Goal: Navigation & Orientation: Find specific page/section

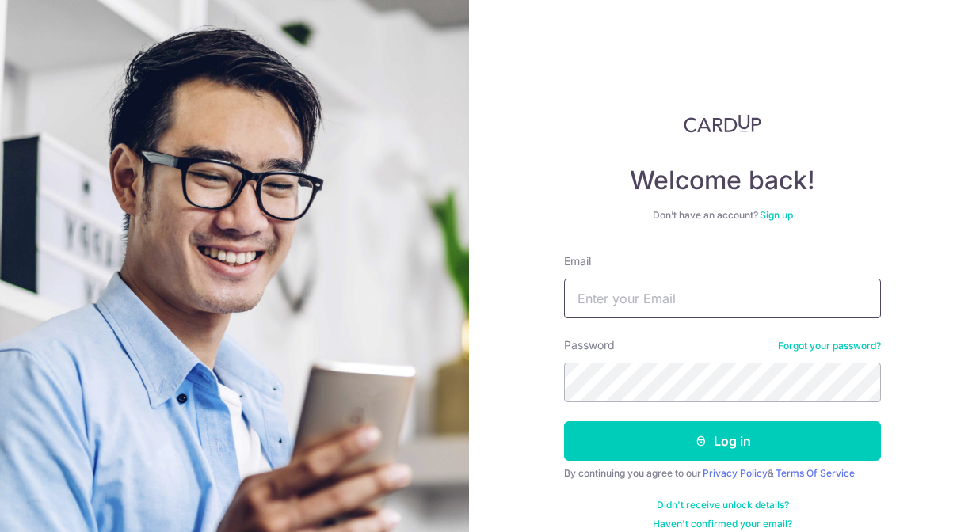
type input "[EMAIL_ADDRESS][DOMAIN_NAME]"
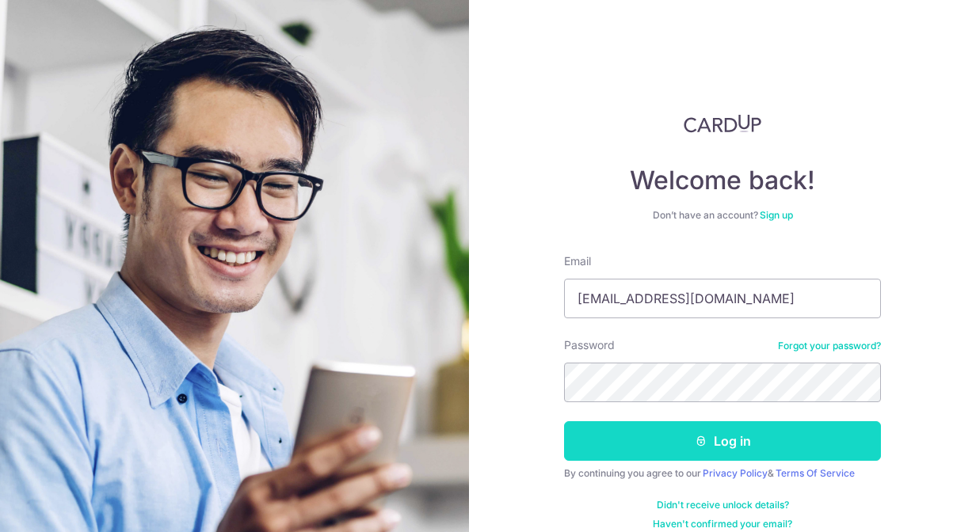
click at [660, 441] on button "Log in" at bounding box center [722, 441] width 317 height 40
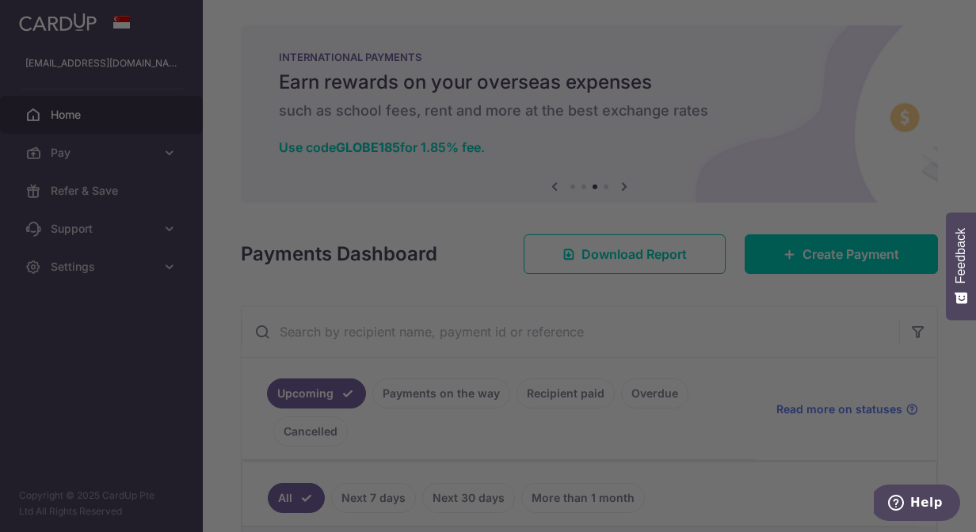
click at [763, 445] on div at bounding box center [492, 269] width 985 height 538
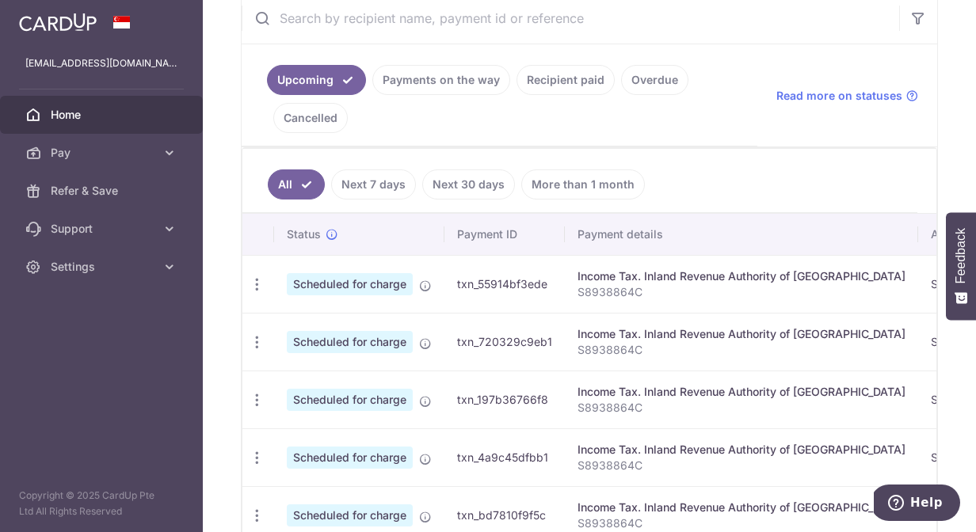
scroll to position [316, 0]
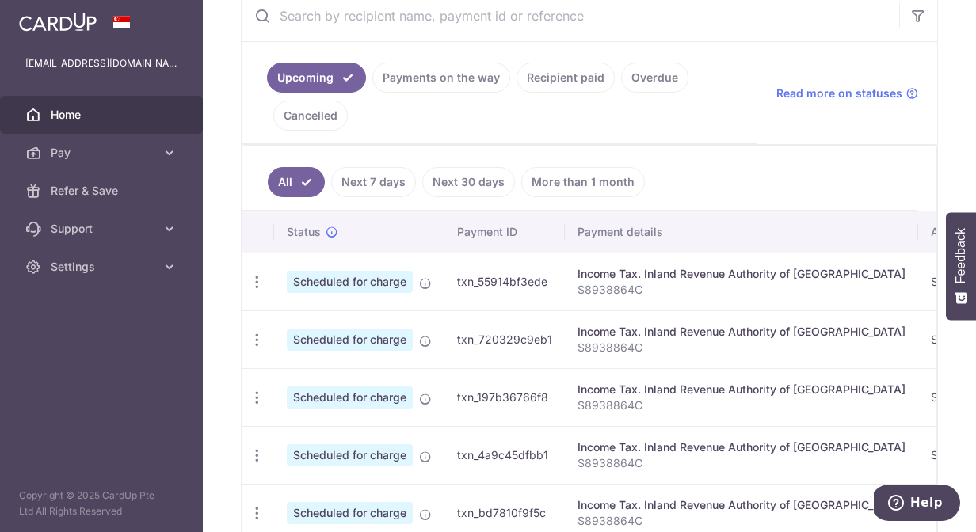
click at [547, 84] on link "Recipient paid" at bounding box center [565, 78] width 98 height 30
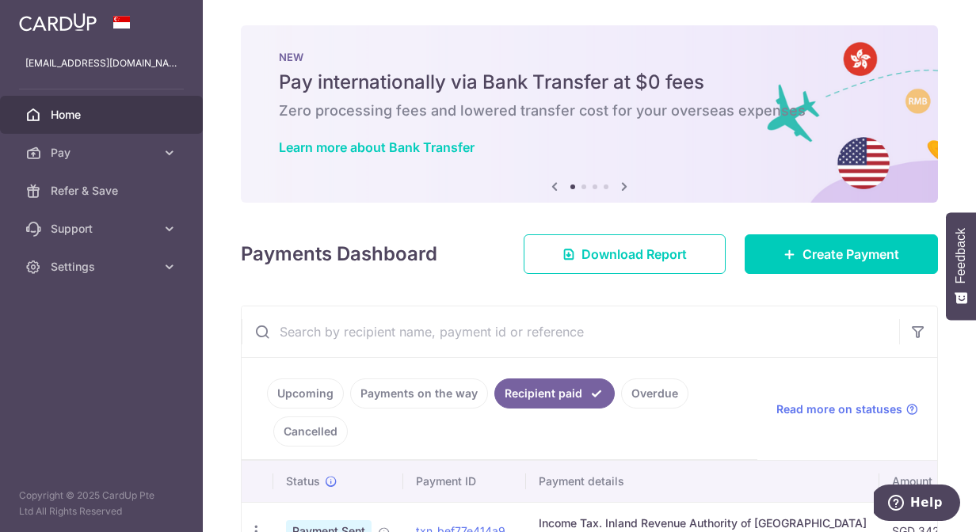
scroll to position [0, 0]
click at [626, 185] on icon at bounding box center [624, 187] width 19 height 20
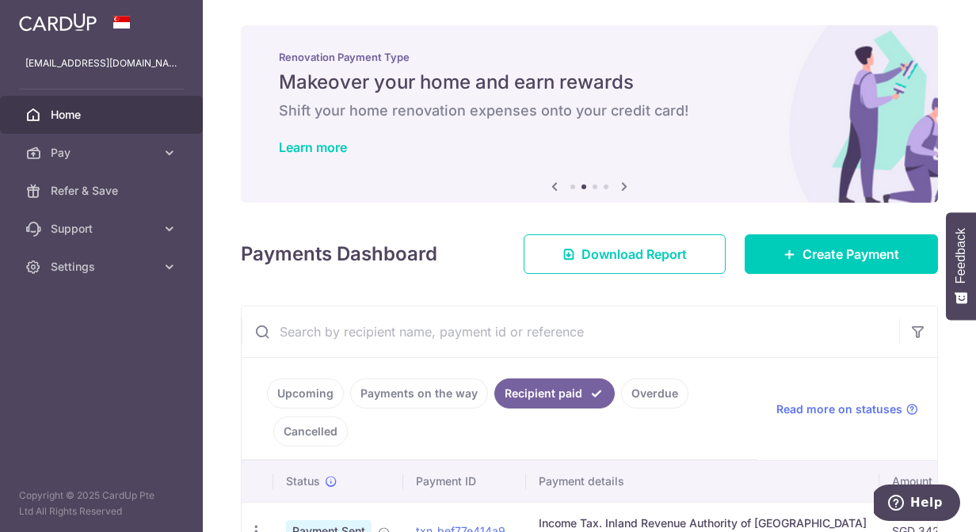
click at [626, 185] on icon at bounding box center [624, 187] width 19 height 20
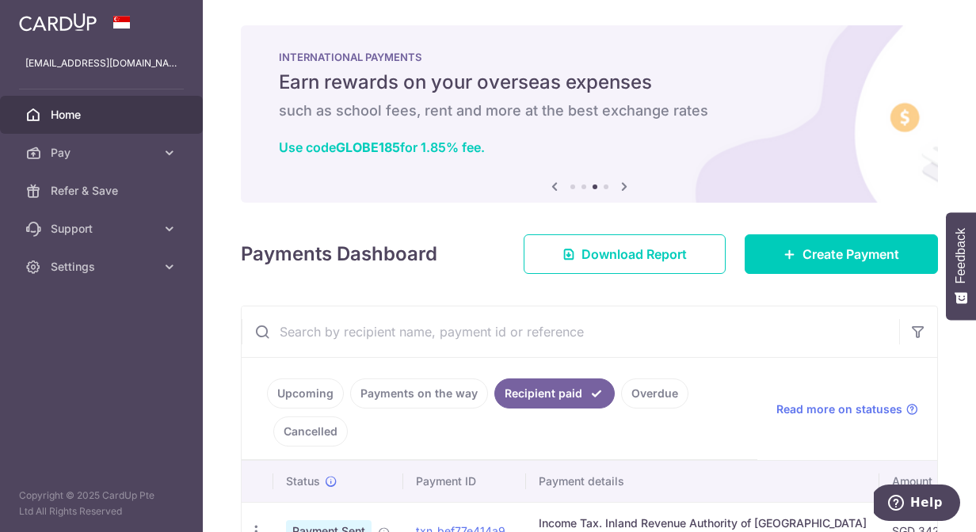
click at [626, 185] on icon at bounding box center [624, 187] width 19 height 20
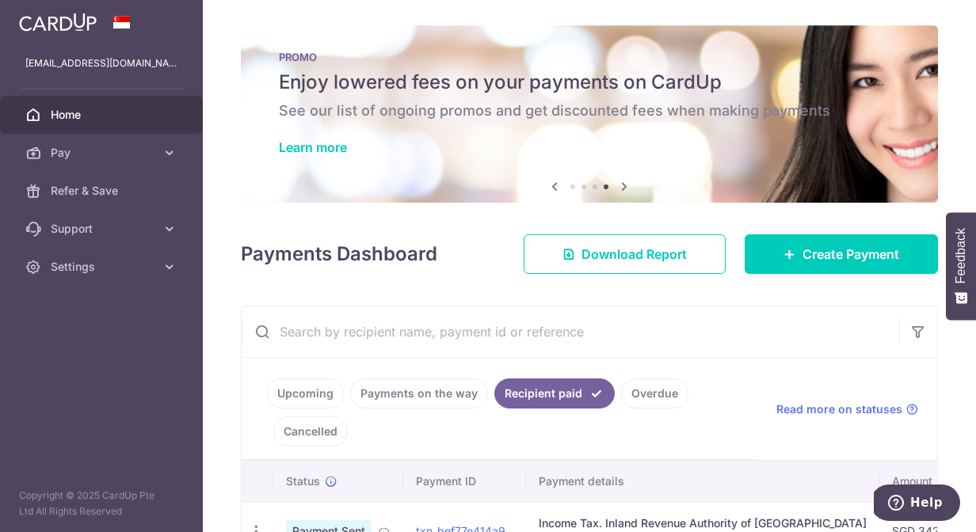
click at [626, 185] on icon at bounding box center [624, 187] width 19 height 20
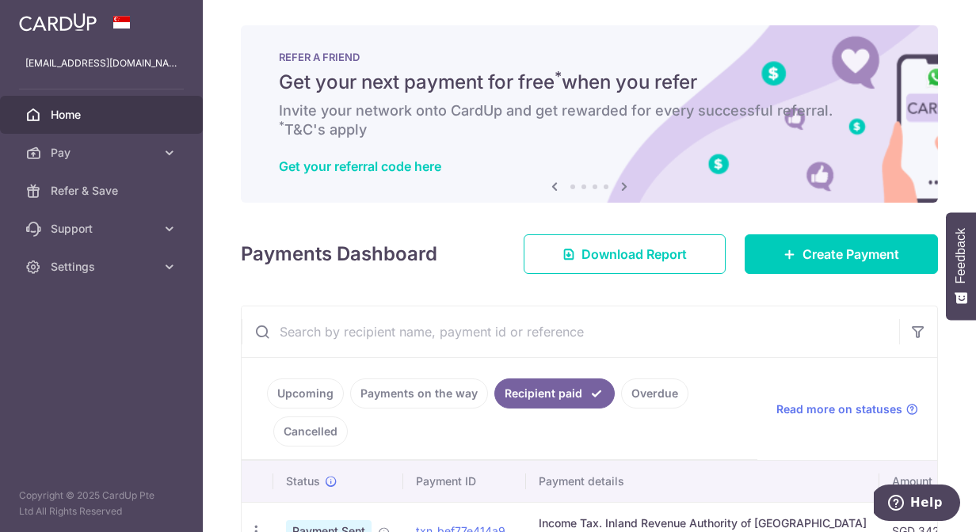
click at [626, 185] on icon at bounding box center [624, 187] width 19 height 20
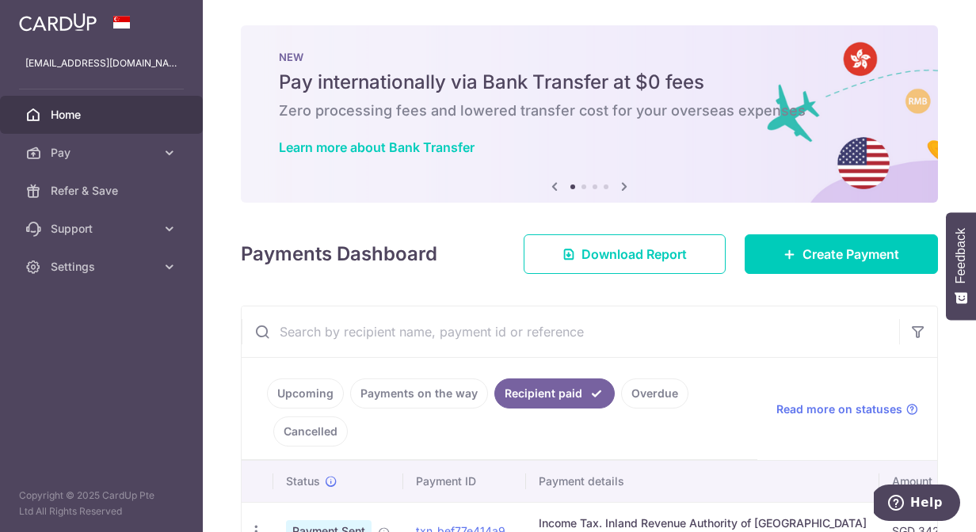
click at [626, 185] on icon at bounding box center [624, 187] width 19 height 20
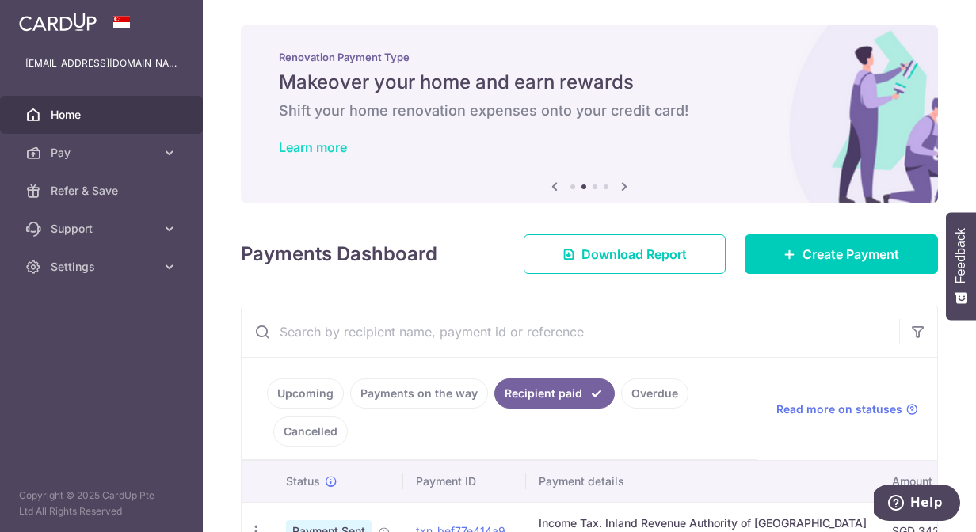
click at [313, 152] on link "Learn more" at bounding box center [313, 147] width 68 height 16
